Goal: Check status: Check status

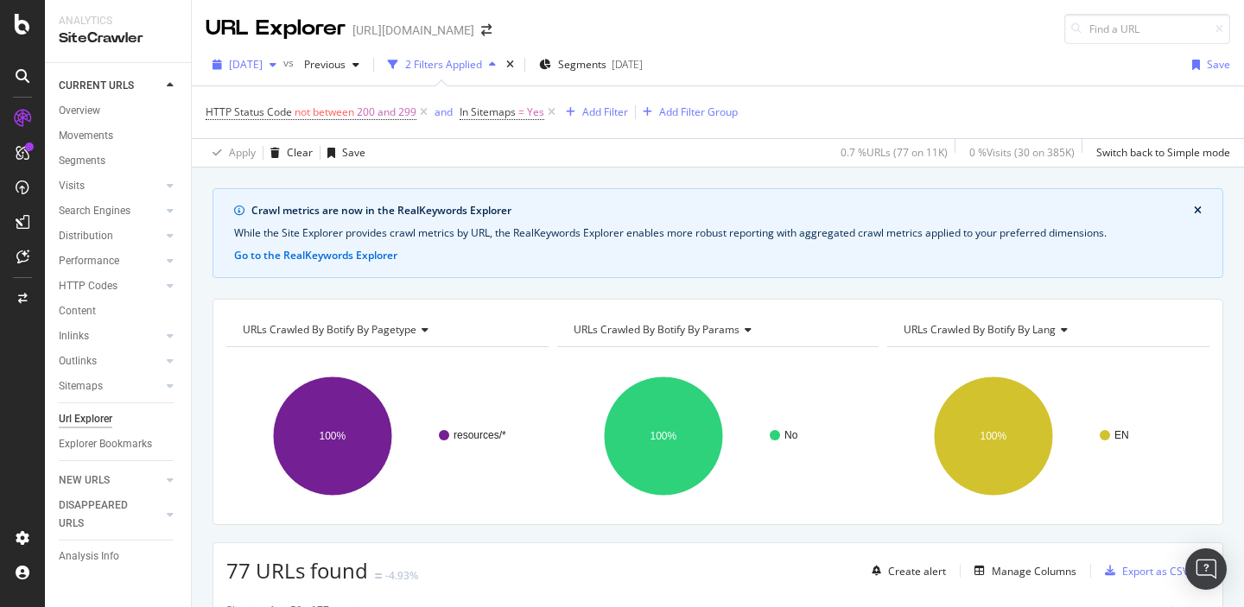
click at [283, 69] on div "button" at bounding box center [273, 65] width 21 height 10
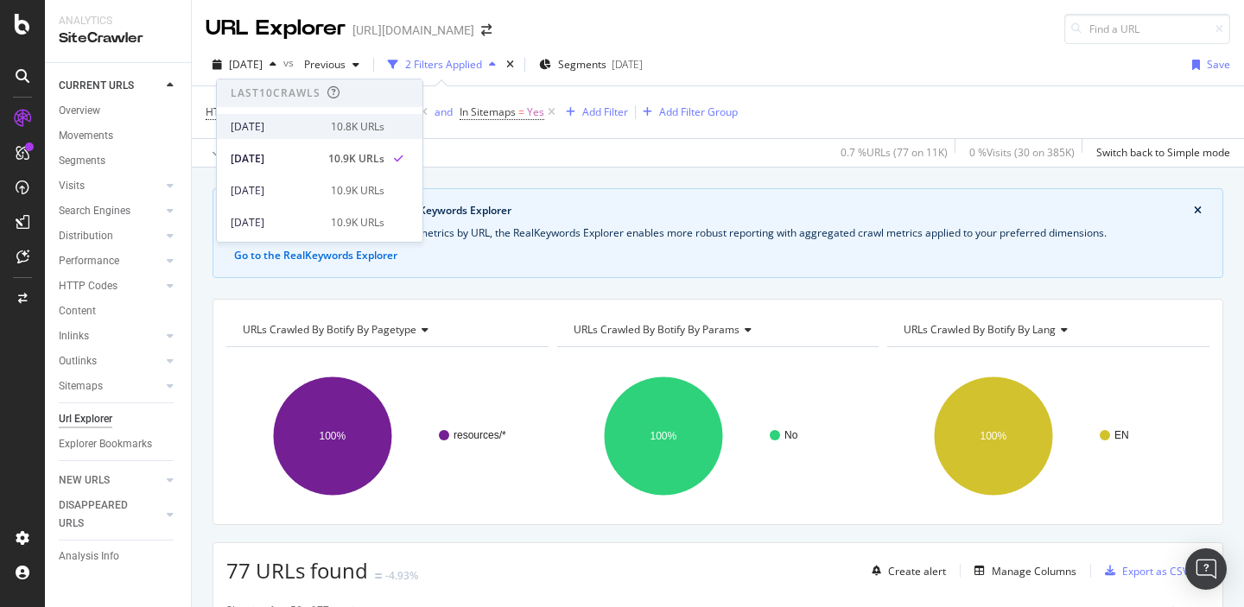
click at [284, 121] on div "[DATE]" at bounding box center [276, 127] width 90 height 16
